Goal: Task Accomplishment & Management: Manage account settings

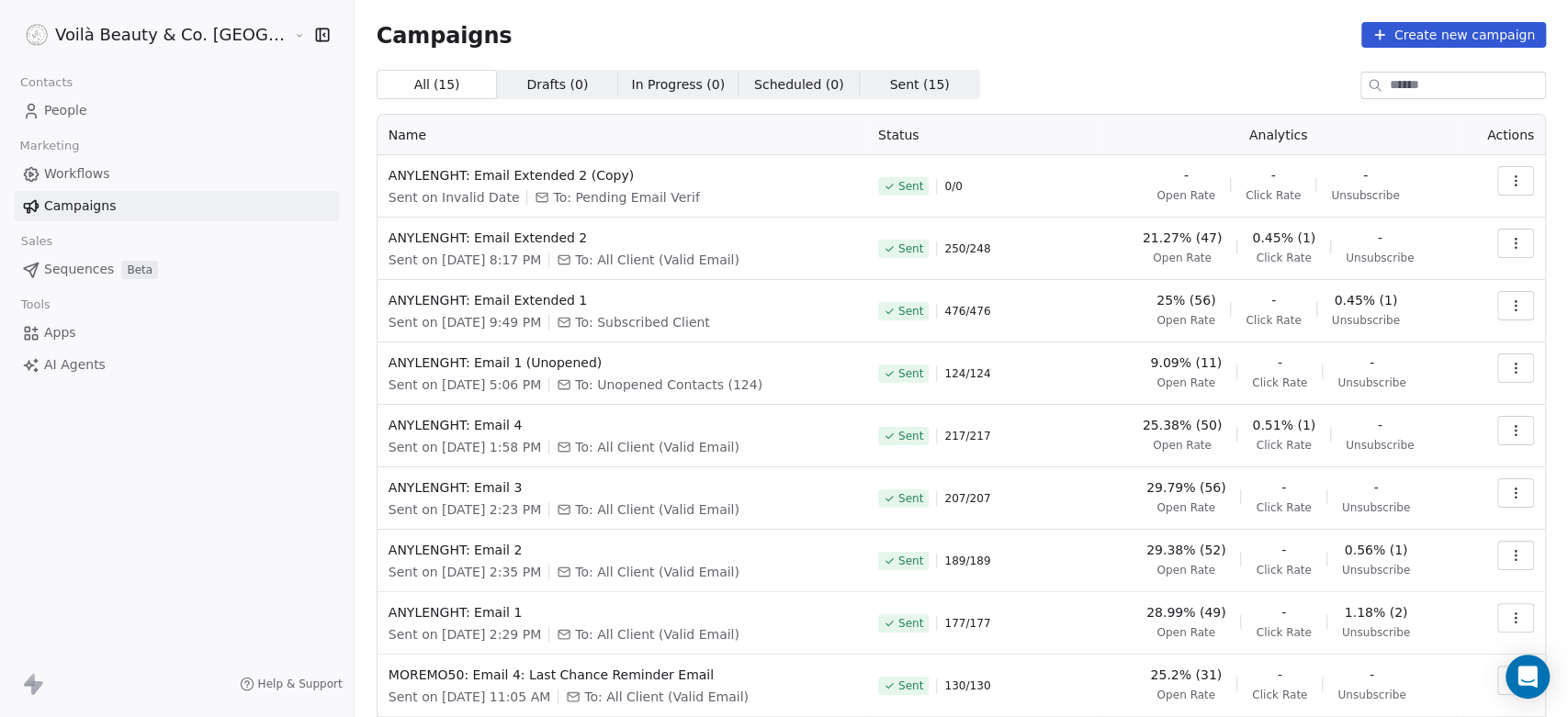
click at [898, 183] on span "Sent" at bounding box center [911, 186] width 25 height 14
click at [935, 184] on div "Sent 0 / 0" at bounding box center [981, 186] width 208 height 40
click at [1497, 169] on button "button" at bounding box center [1515, 180] width 36 height 30
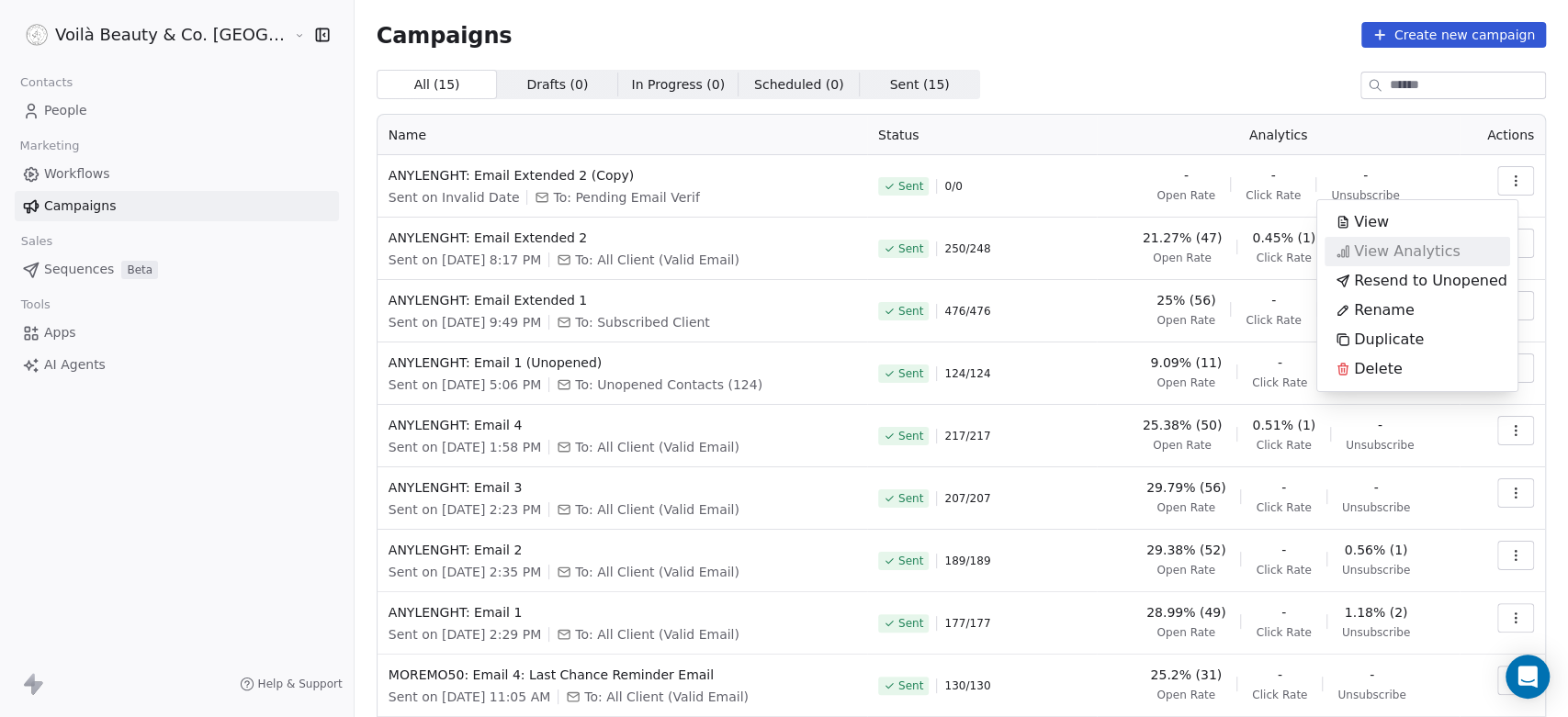
drag, startPoint x: 1371, startPoint y: 226, endPoint x: 1380, endPoint y: 247, distance: 22.8
click at [1380, 247] on div "View View Analytics Resend to Unopened Rename Duplicate Delete" at bounding box center [1418, 296] width 186 height 176
click at [1377, 247] on span "View Analytics" at bounding box center [1407, 251] width 106 height 22
click at [929, 182] on html "Voilà Beauty & Co. Lounge Contacts People Marketing Workflows Campaigns Sales S…" at bounding box center [784, 358] width 1568 height 717
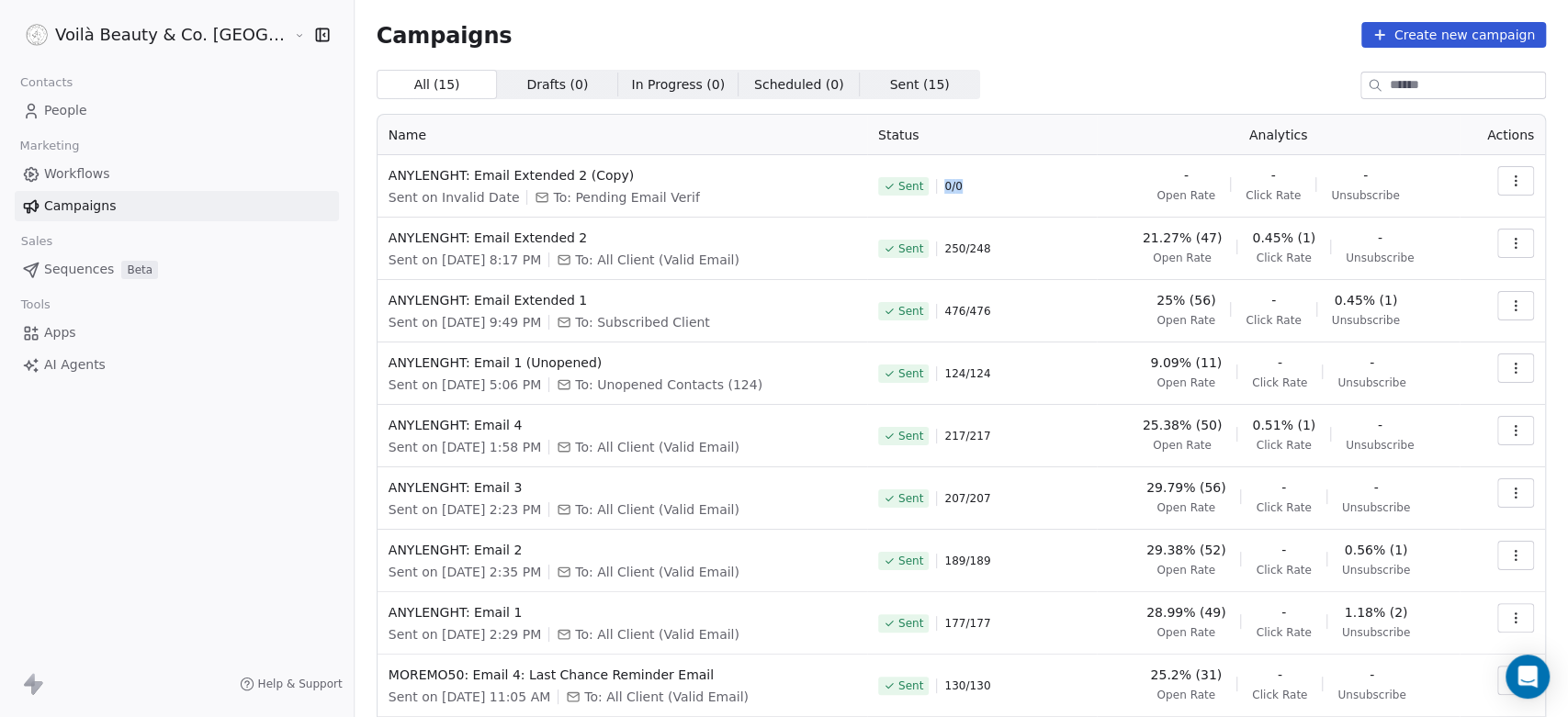
drag, startPoint x: 919, startPoint y: 182, endPoint x: 960, endPoint y: 182, distance: 41.0
click at [960, 182] on div "Sent 0 / 0" at bounding box center [981, 186] width 208 height 40
click at [884, 182] on icon at bounding box center [888, 186] width 11 height 11
click at [1509, 174] on icon "button" at bounding box center [1515, 180] width 14 height 14
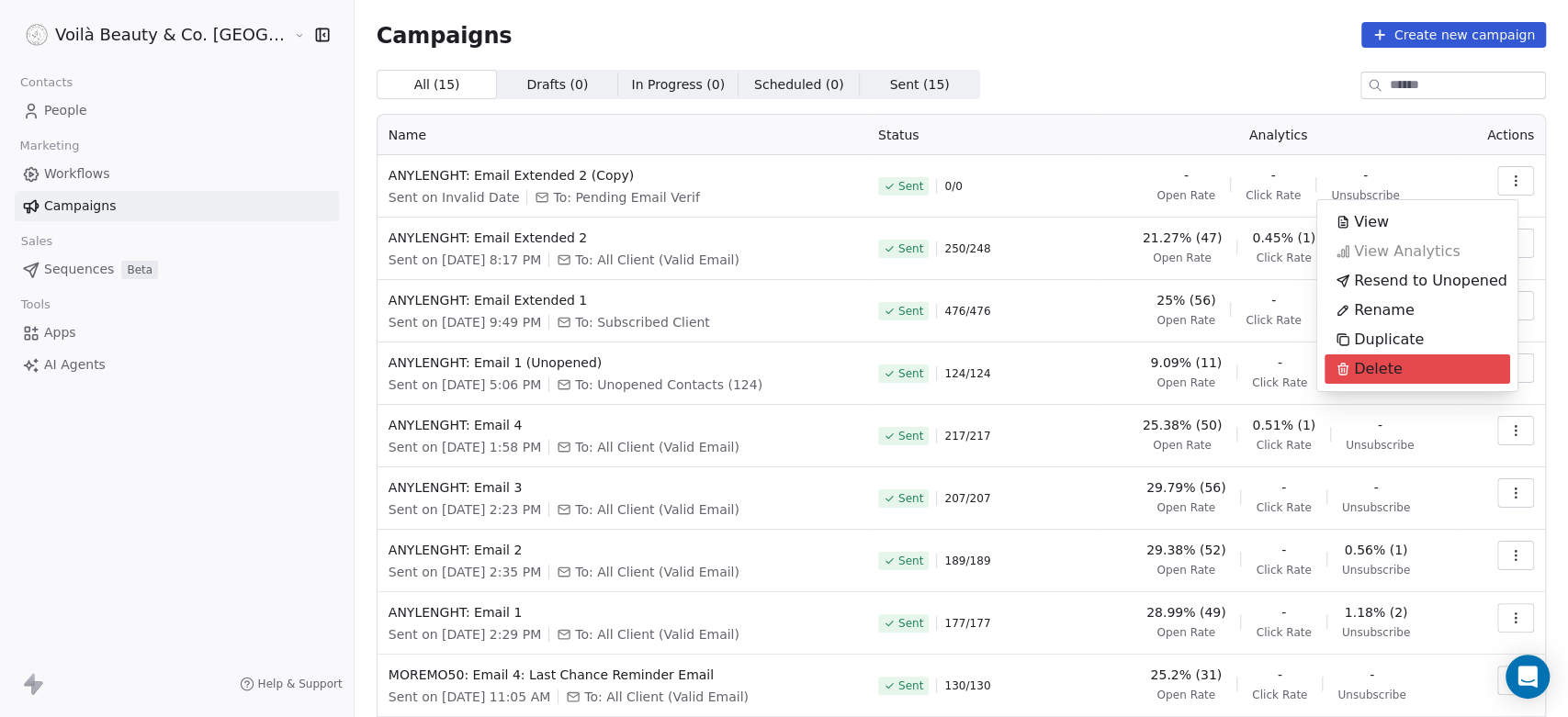
click at [1374, 361] on span "Delete" at bounding box center [1378, 369] width 49 height 22
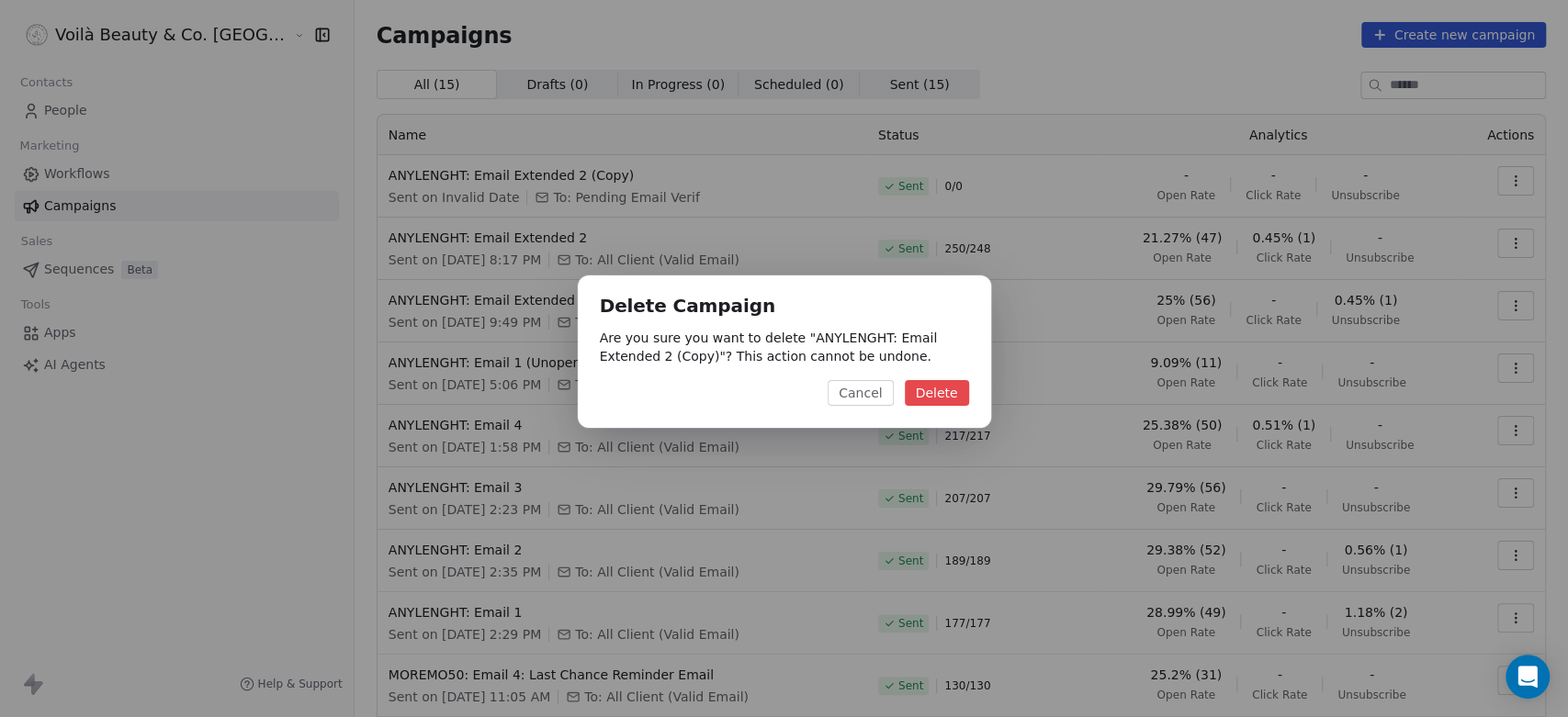
click at [948, 385] on button "Delete" at bounding box center [936, 393] width 64 height 26
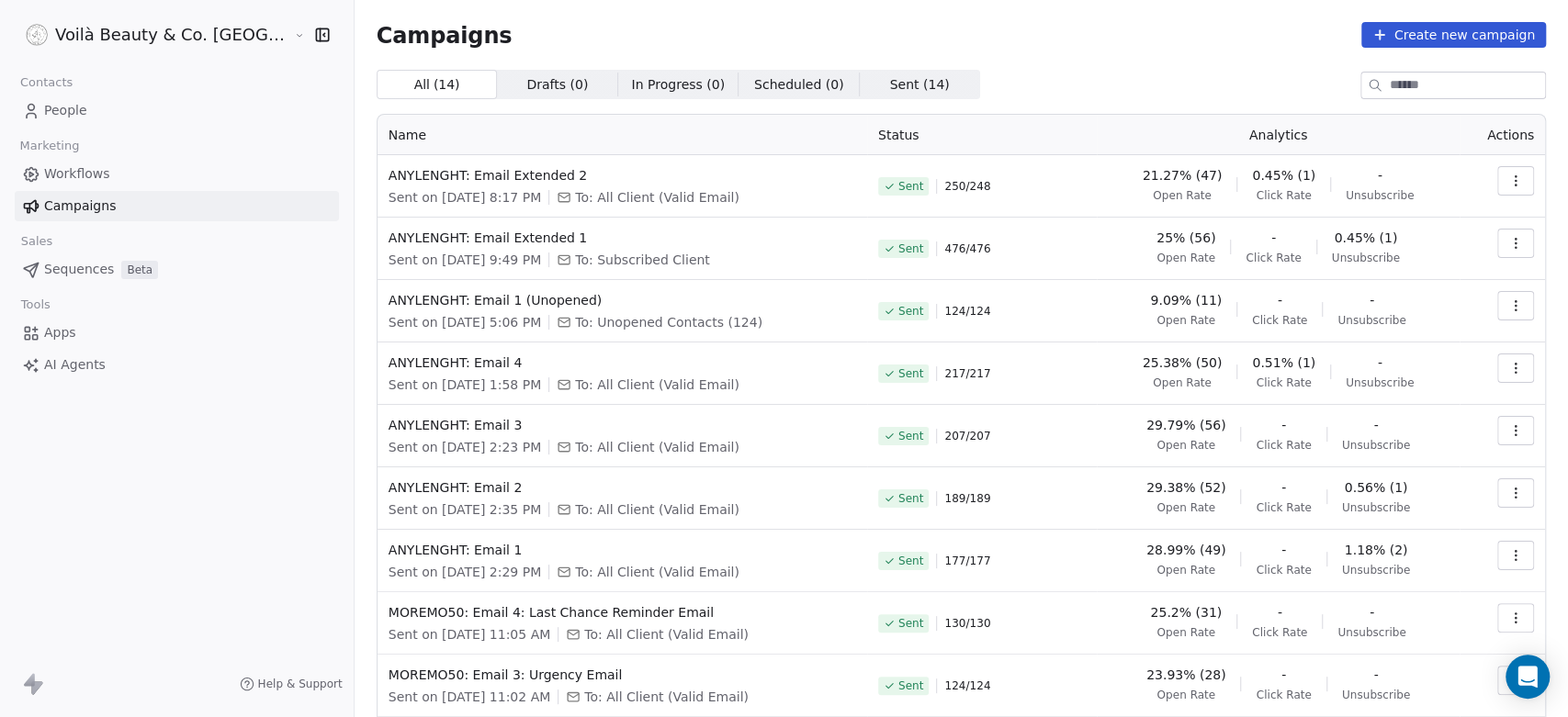
click at [44, 111] on span "People" at bounding box center [65, 110] width 43 height 19
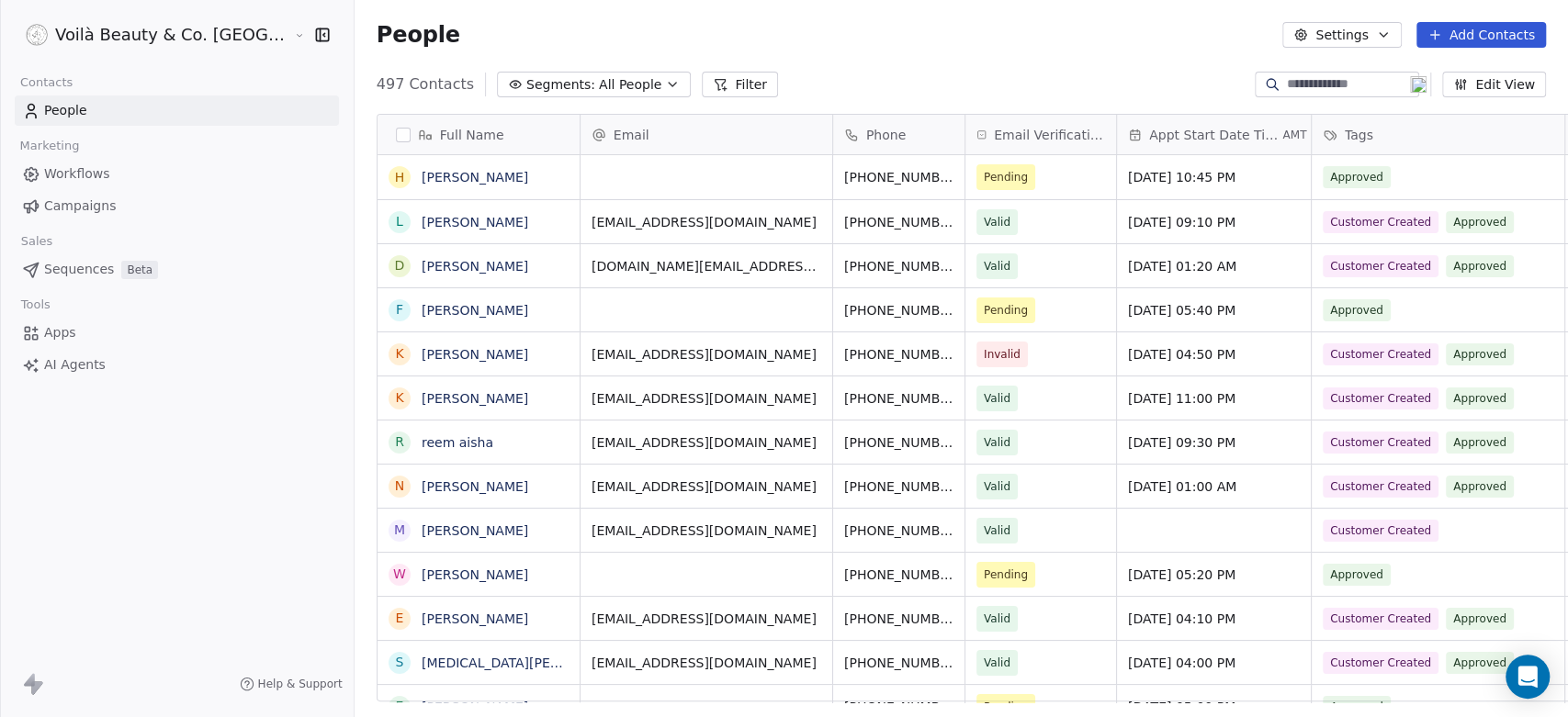
scroll to position [615, 1279]
